Goal: Information Seeking & Learning: Learn about a topic

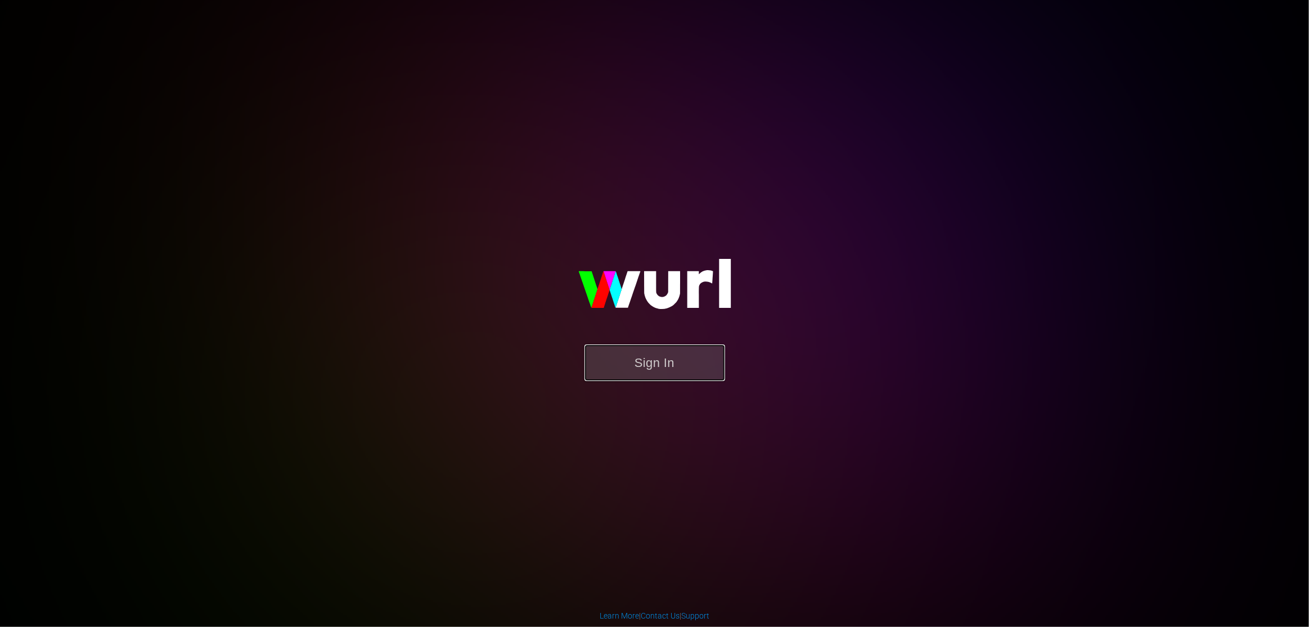
click at [650, 360] on button "Sign In" at bounding box center [655, 362] width 141 height 37
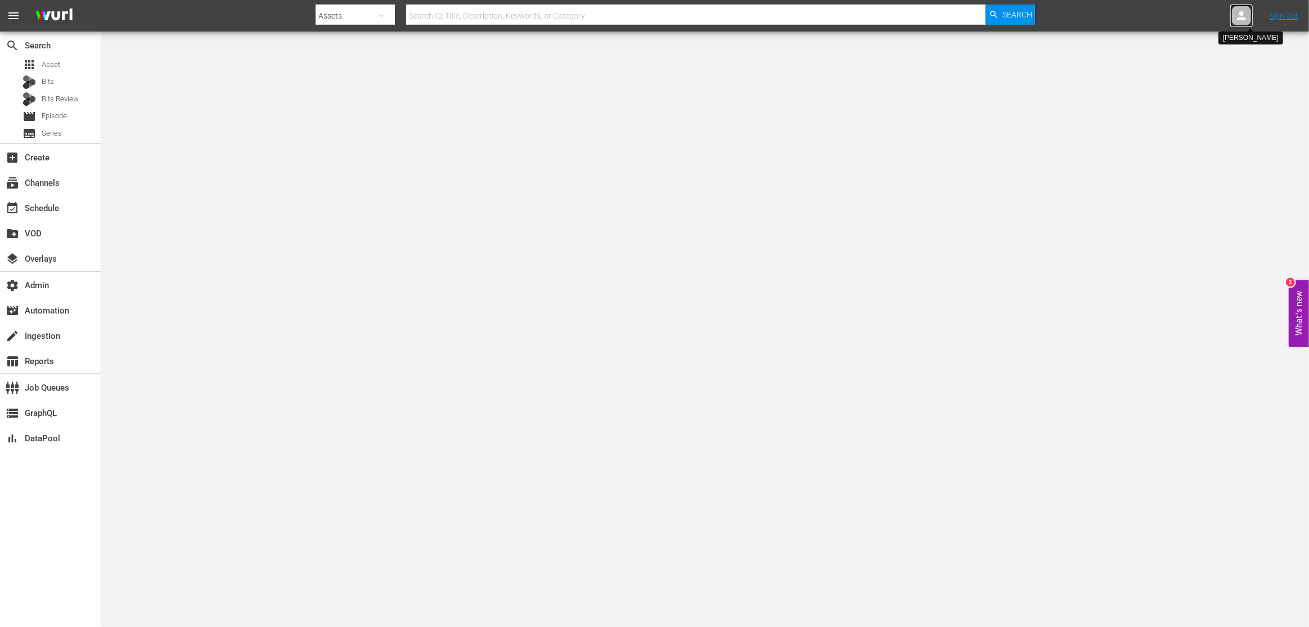
click at [1239, 14] on icon at bounding box center [1242, 16] width 14 height 14
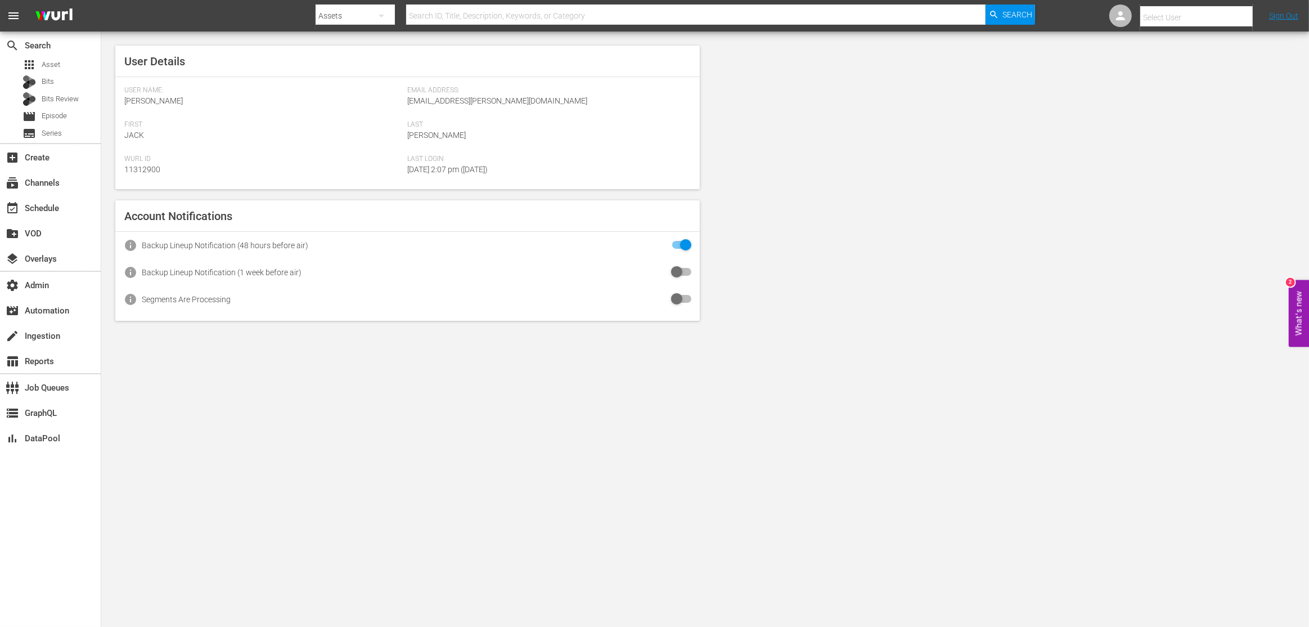
click at [1175, 20] on input "text" at bounding box center [1212, 17] width 144 height 27
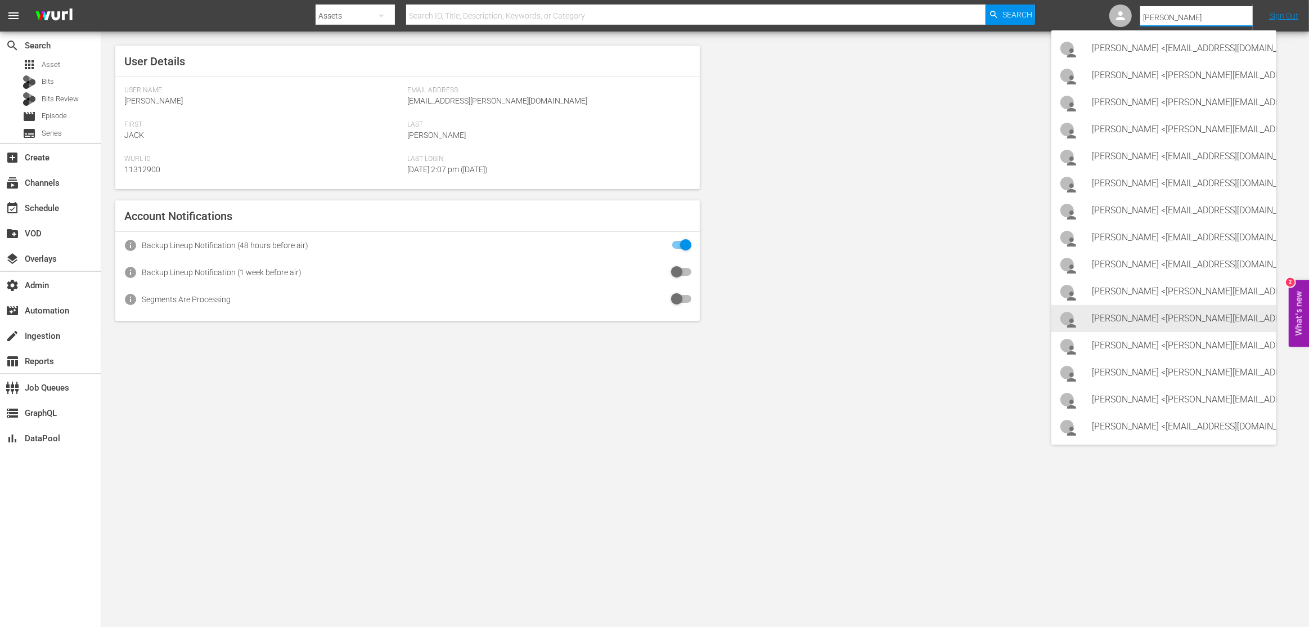
click at [1140, 321] on div "[PERSON_NAME] <[PERSON_NAME][EMAIL_ADDRESS][PERSON_NAME][DOMAIN_NAME]>" at bounding box center [1180, 318] width 176 height 27
type input "[PERSON_NAME] (11314188)"
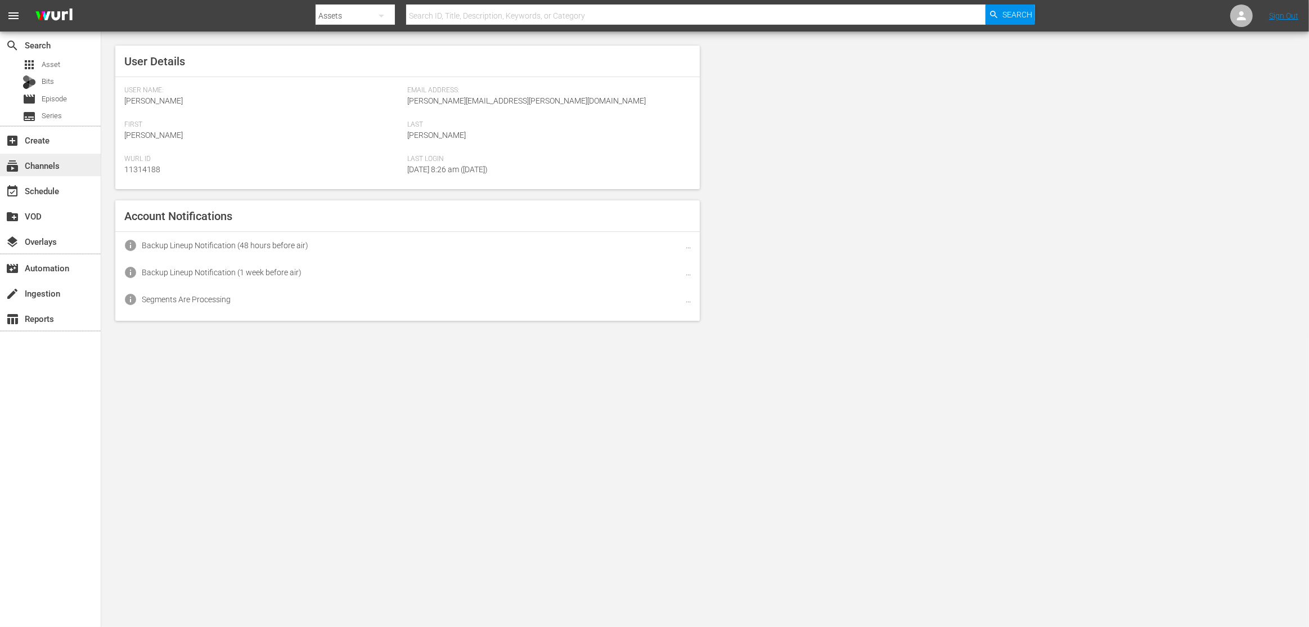
click at [59, 159] on div "subscriptions Channels" at bounding box center [31, 164] width 63 height 10
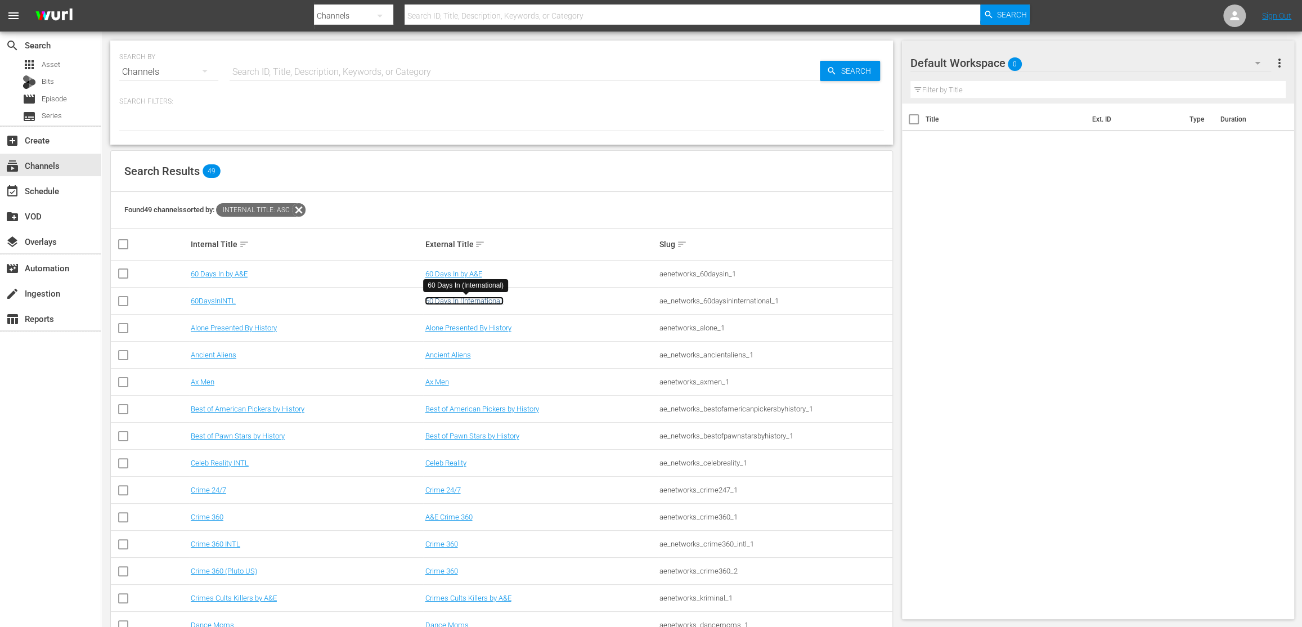
click at [487, 302] on link "60 Days In (International)" at bounding box center [464, 301] width 79 height 8
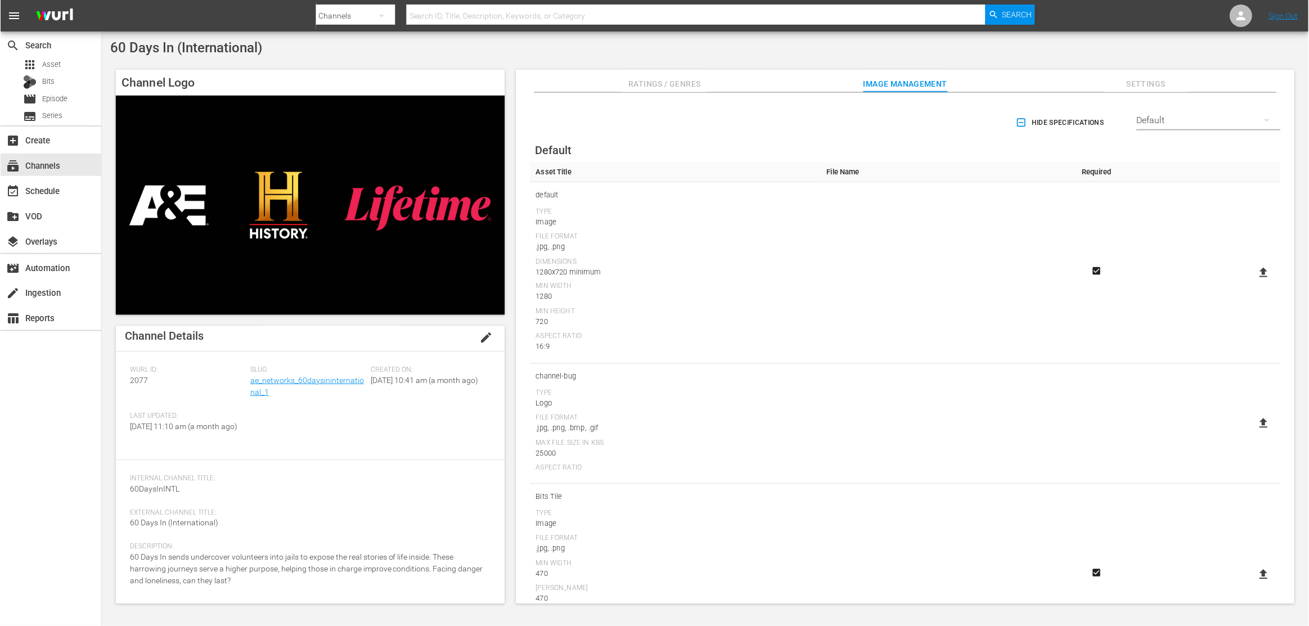
scroll to position [15, 0]
click at [225, 528] on div "External Channel Title: 60 Days In (International)" at bounding box center [309, 518] width 361 height 34
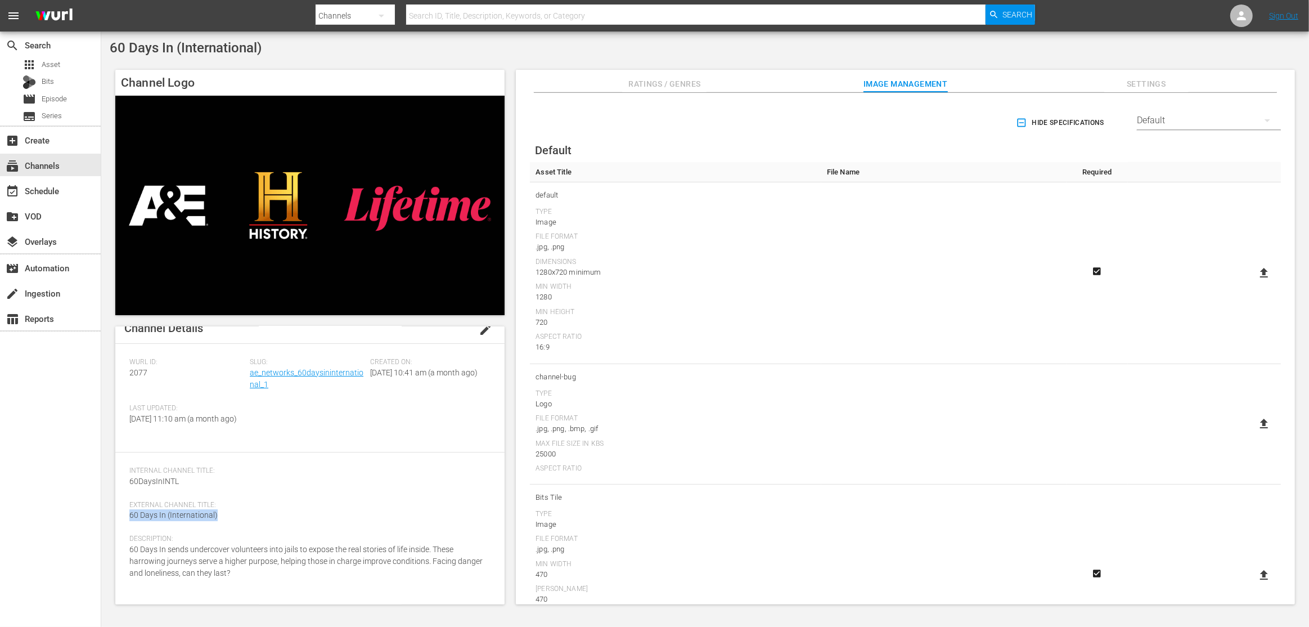
drag, startPoint x: 223, startPoint y: 522, endPoint x: 120, endPoint y: 520, distance: 103.5
click at [120, 520] on div "Channel Details edit Wurl ID: 2077 Slug: ae_networks_60daysininternational_1 Cr…" at bounding box center [309, 451] width 389 height 278
click at [220, 510] on span "External Channel Title:" at bounding box center [307, 505] width 356 height 9
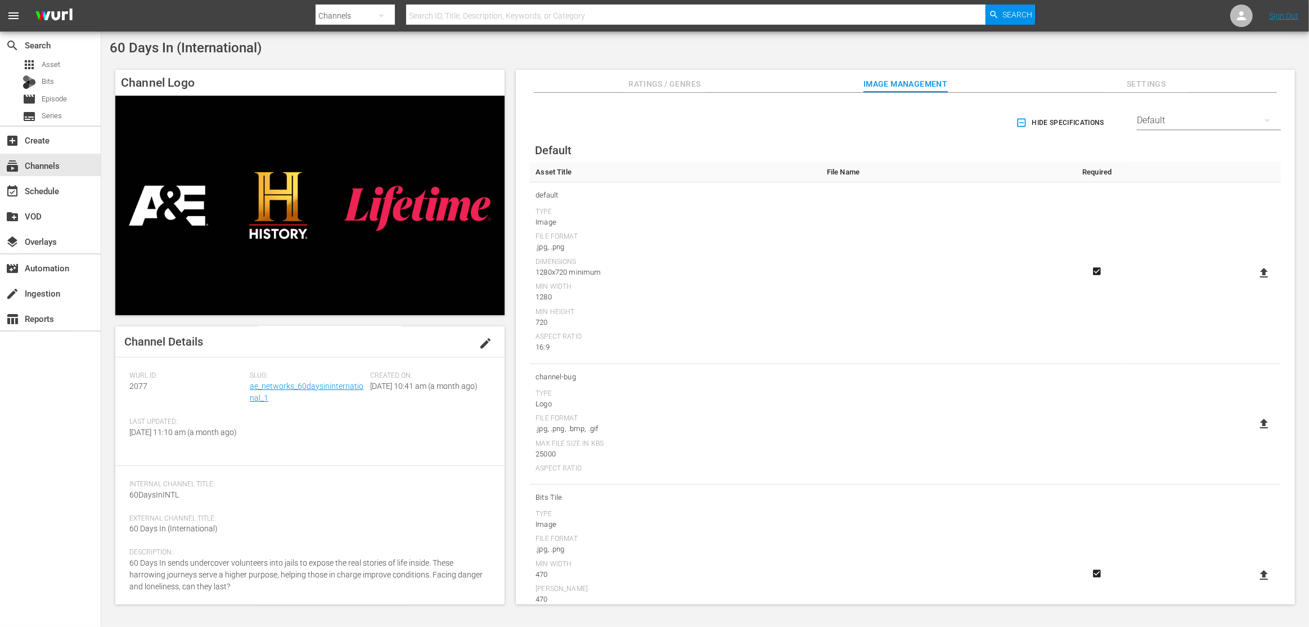
scroll to position [0, 0]
drag, startPoint x: 228, startPoint y: 537, endPoint x: 166, endPoint y: 545, distance: 62.4
click at [166, 545] on div "External Channel Title: 60 Days In (International)" at bounding box center [309, 532] width 361 height 34
click at [241, 515] on div "Internal Channel Title: 60DaysInINTL" at bounding box center [309, 497] width 361 height 34
click at [68, 167] on div "subscriptions Channels" at bounding box center [50, 165] width 101 height 23
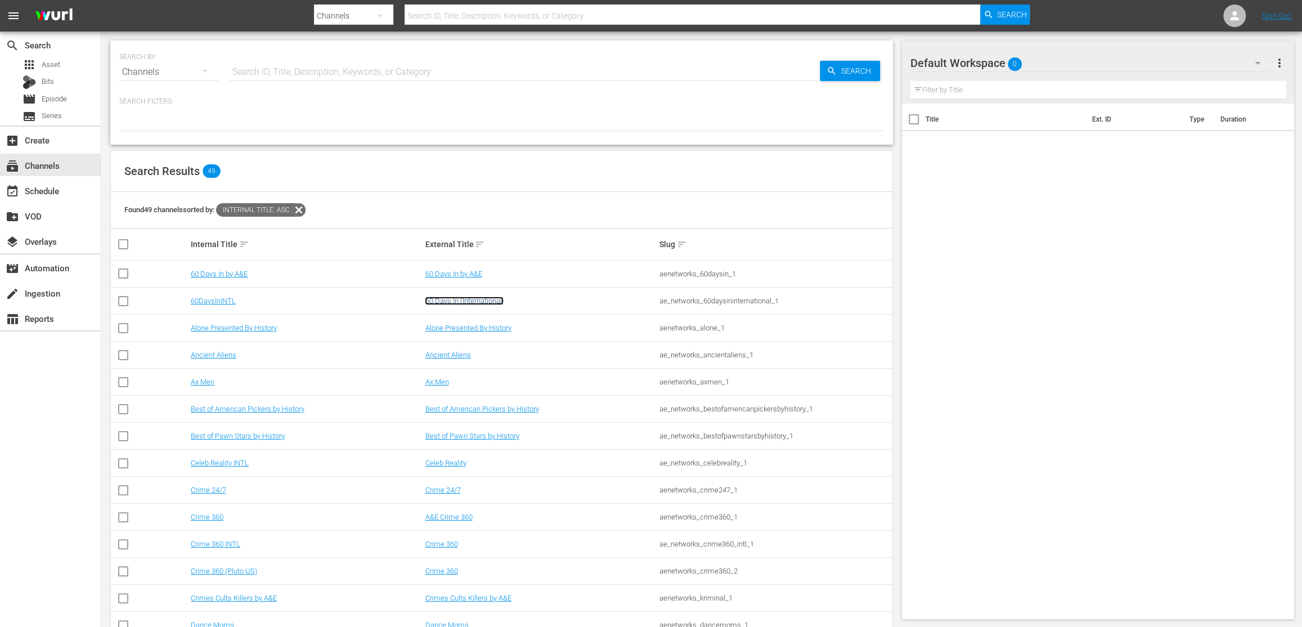
click at [455, 300] on link "60 Days In (International)" at bounding box center [464, 301] width 79 height 8
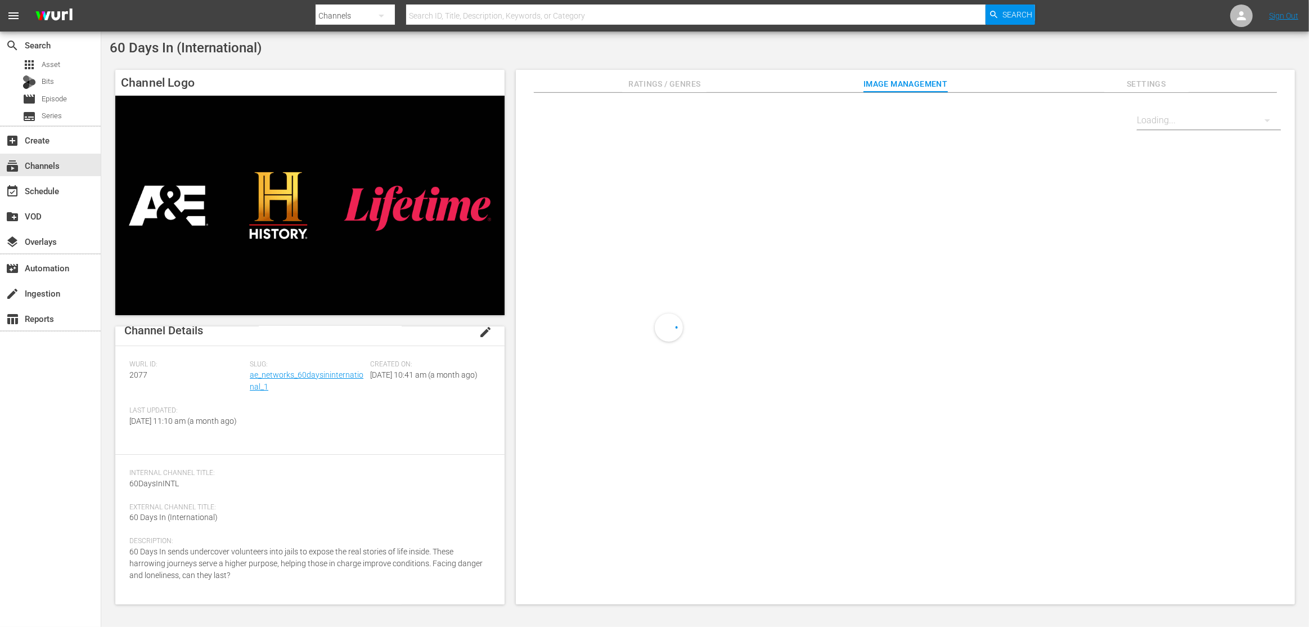
scroll to position [15, 0]
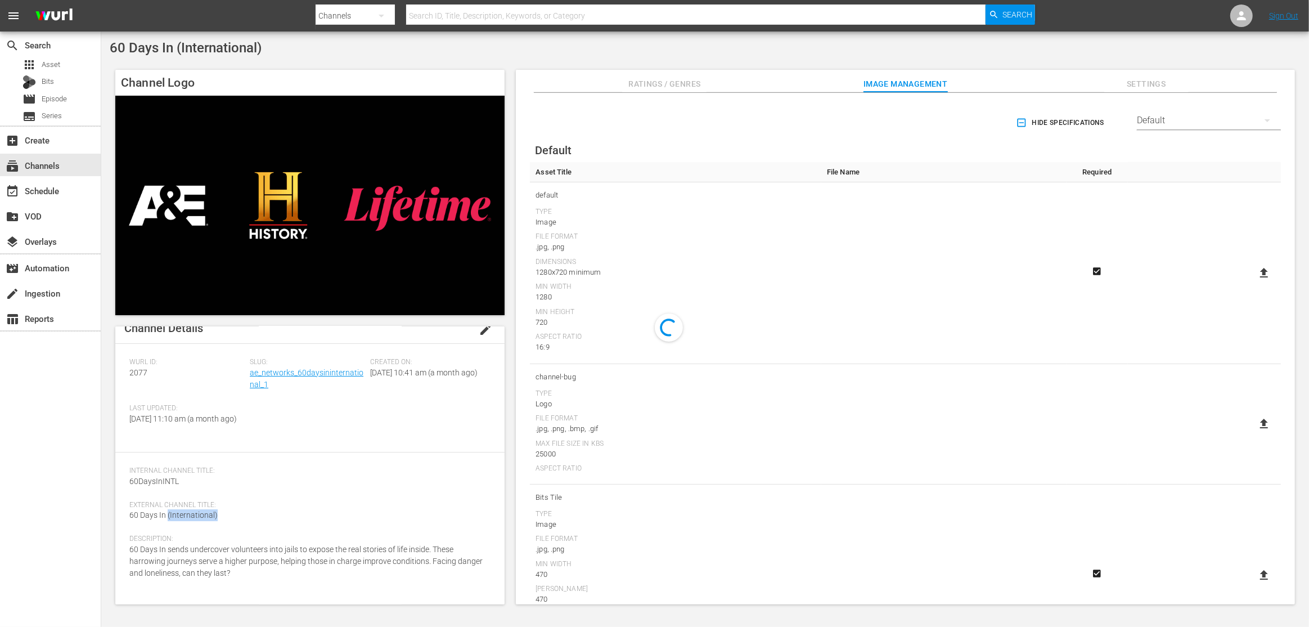
drag, startPoint x: 218, startPoint y: 526, endPoint x: 168, endPoint y: 531, distance: 50.3
click at [168, 531] on div "External Channel Title: 60 Days In (International)" at bounding box center [309, 518] width 361 height 34
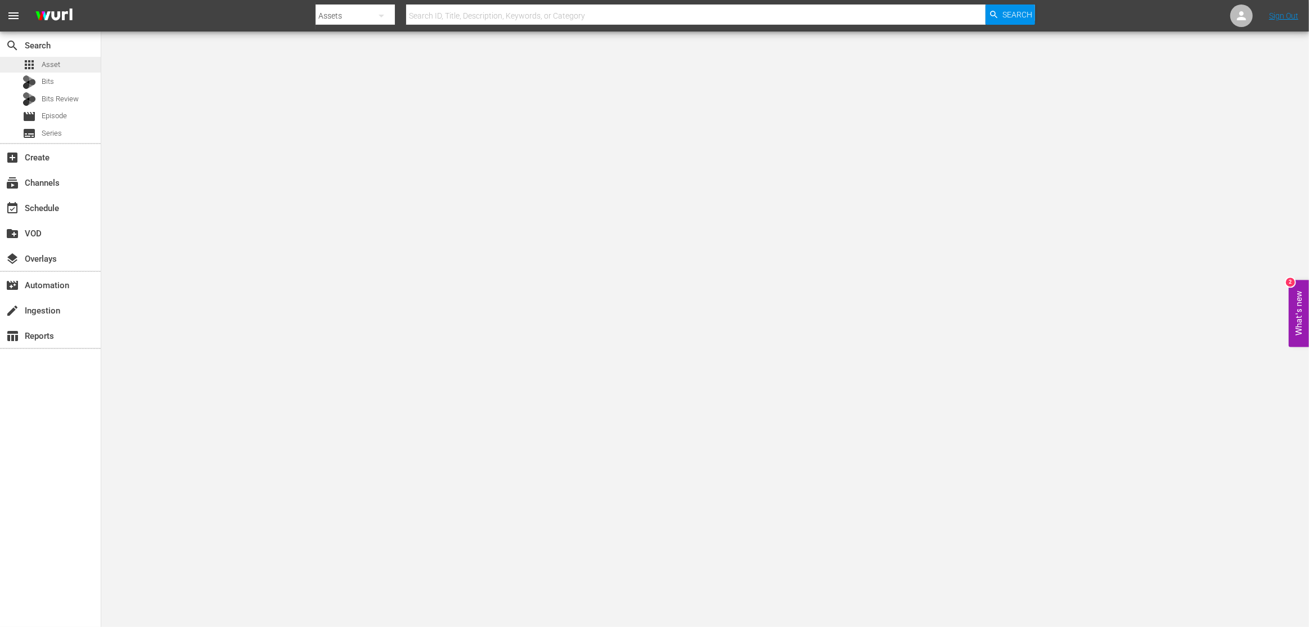
click at [62, 70] on div "apps Asset" at bounding box center [50, 65] width 101 height 16
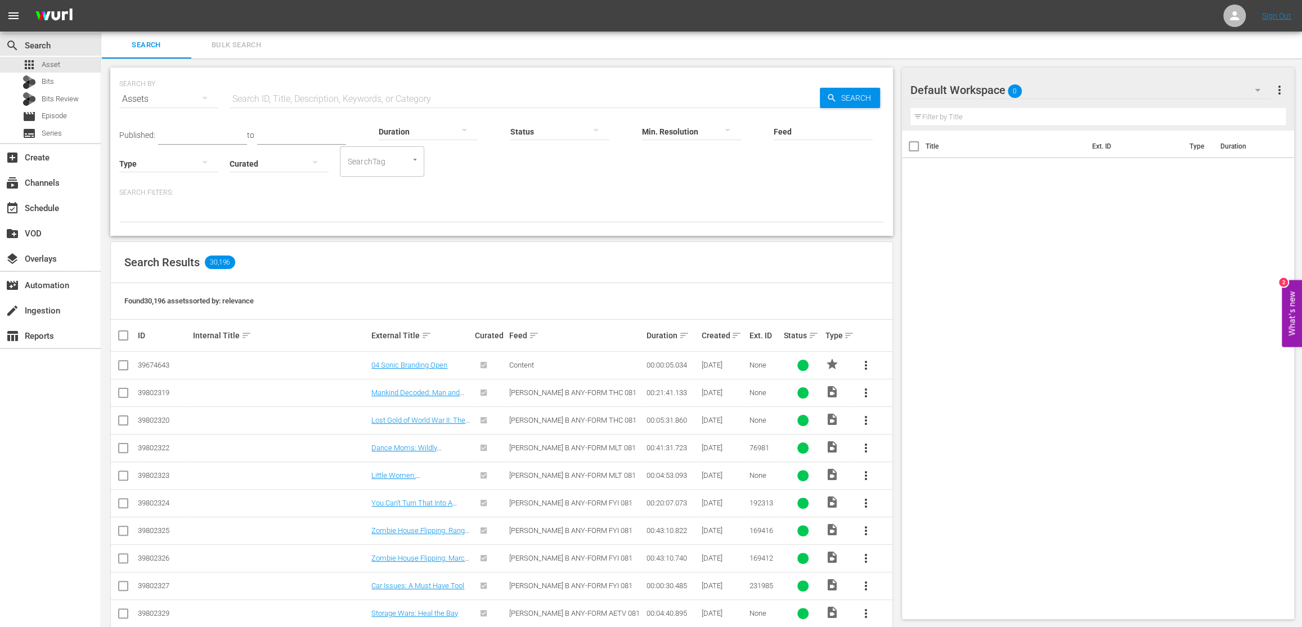
scroll to position [11, 0]
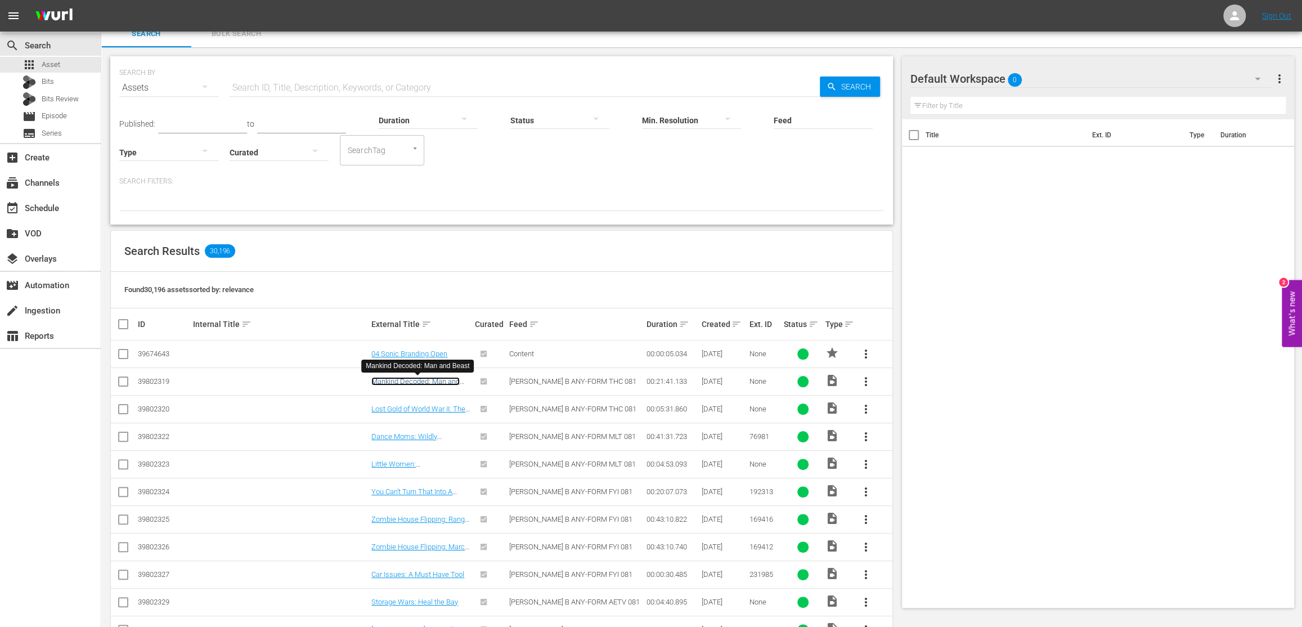
click at [414, 377] on link "Mankind Decoded: Man and Beast" at bounding box center [415, 385] width 88 height 17
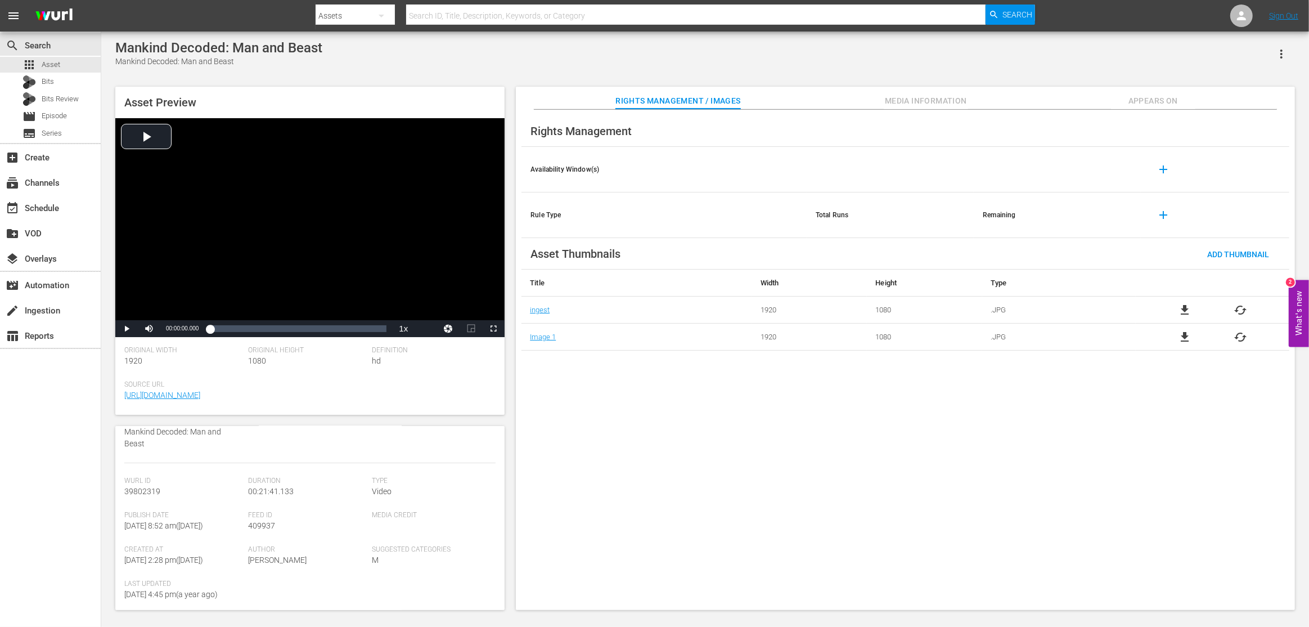
scroll to position [181, 0]
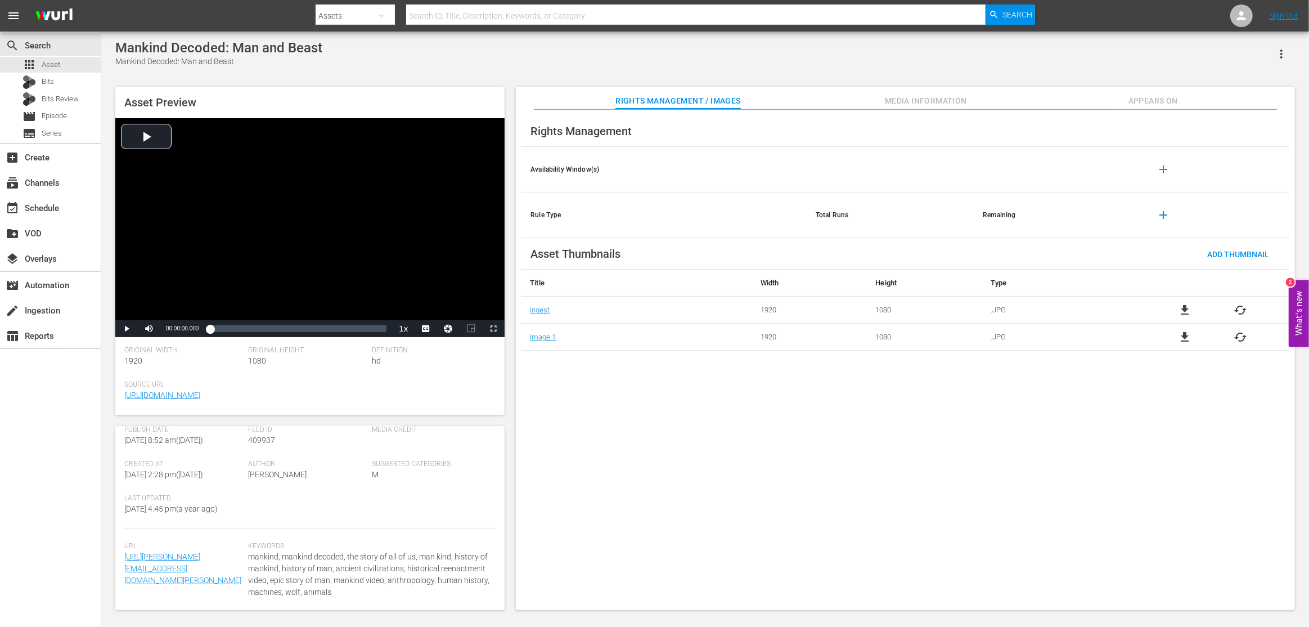
click at [968, 89] on button "Media Information" at bounding box center [926, 98] width 84 height 23
